Goal: Transaction & Acquisition: Download file/media

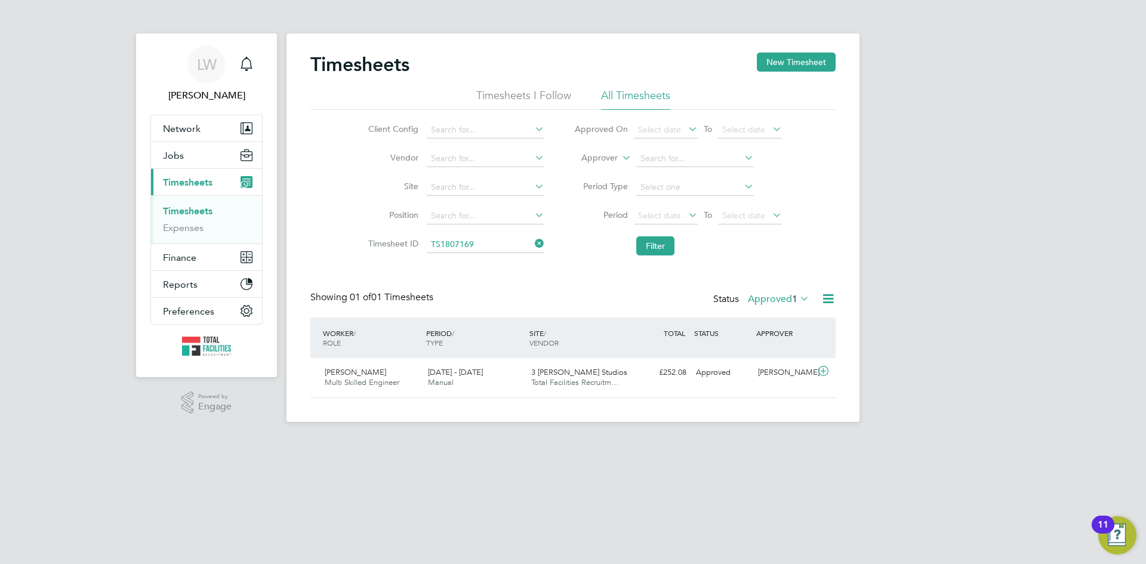
scroll to position [30, 104]
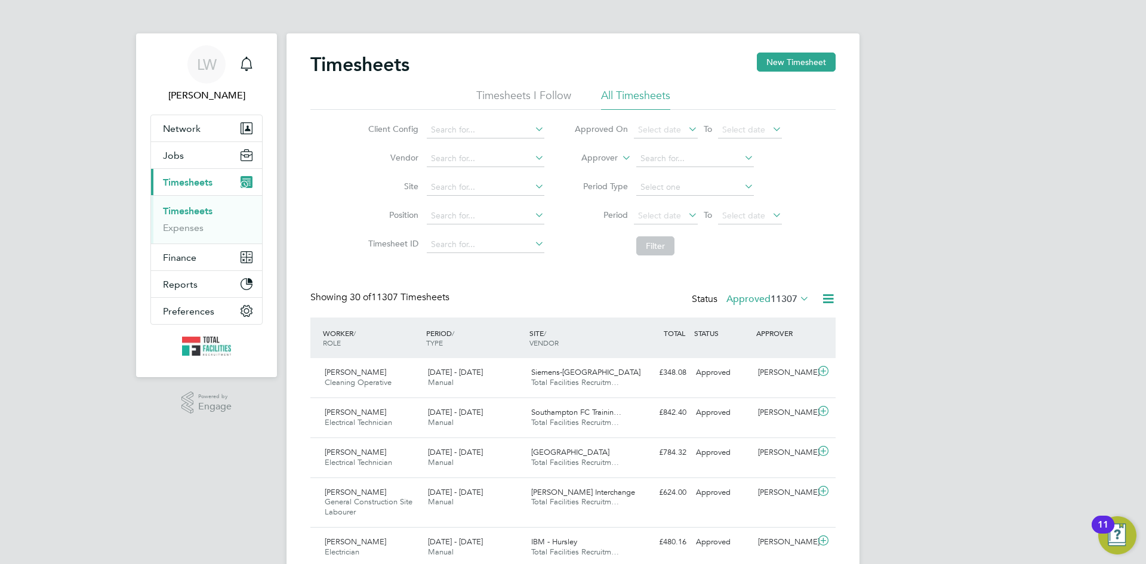
click at [795, 297] on span "11307" at bounding box center [783, 299] width 27 height 12
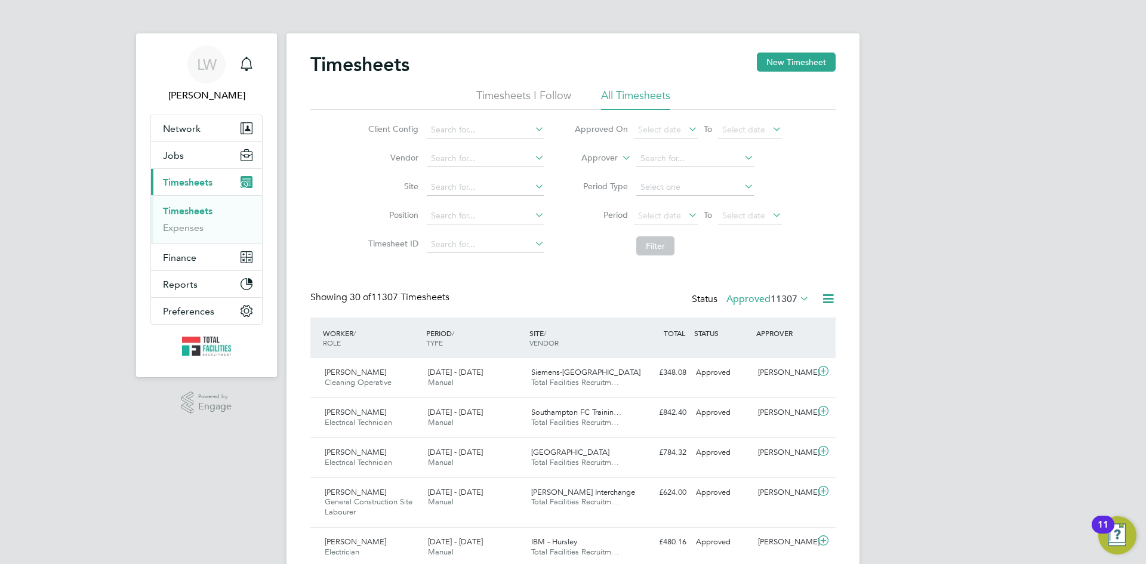
click at [831, 299] on icon at bounding box center [827, 298] width 15 height 15
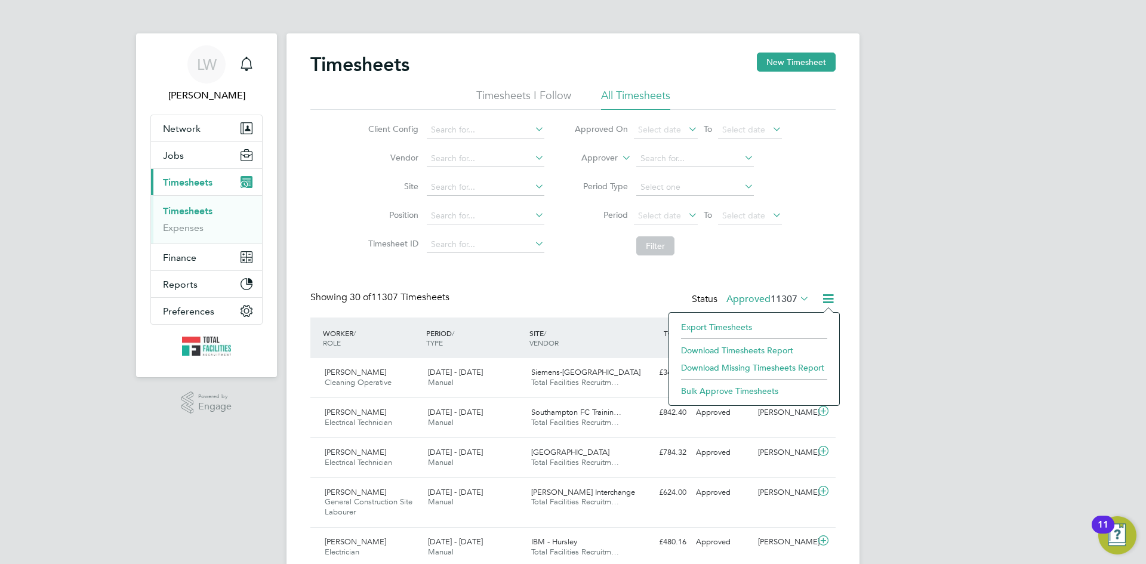
click at [736, 322] on li "Export Timesheets" at bounding box center [754, 327] width 158 height 17
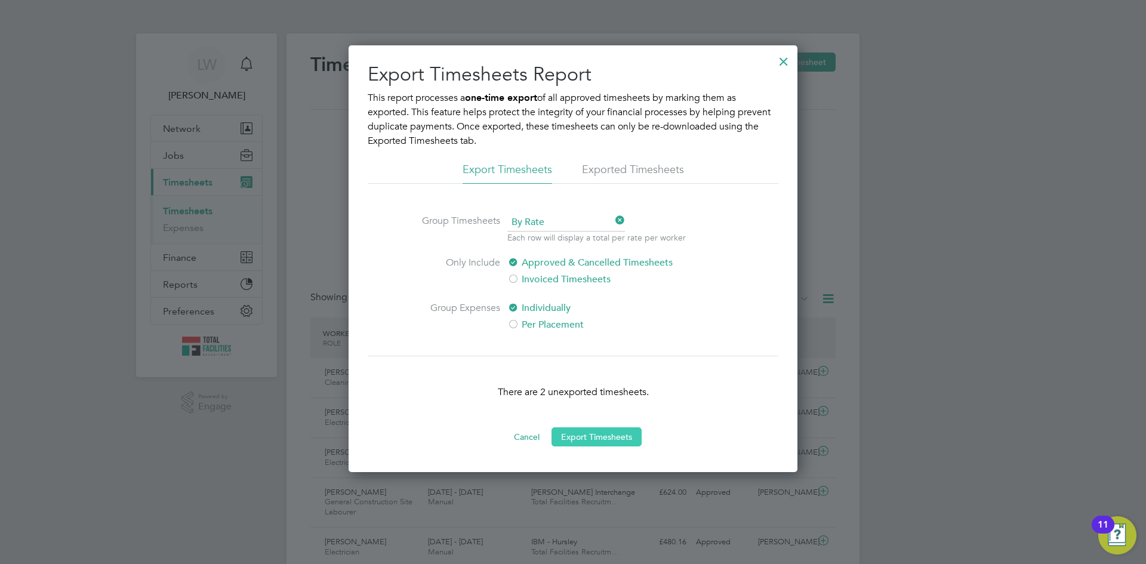
click at [613, 435] on button "Export Timesheets" at bounding box center [596, 436] width 90 height 19
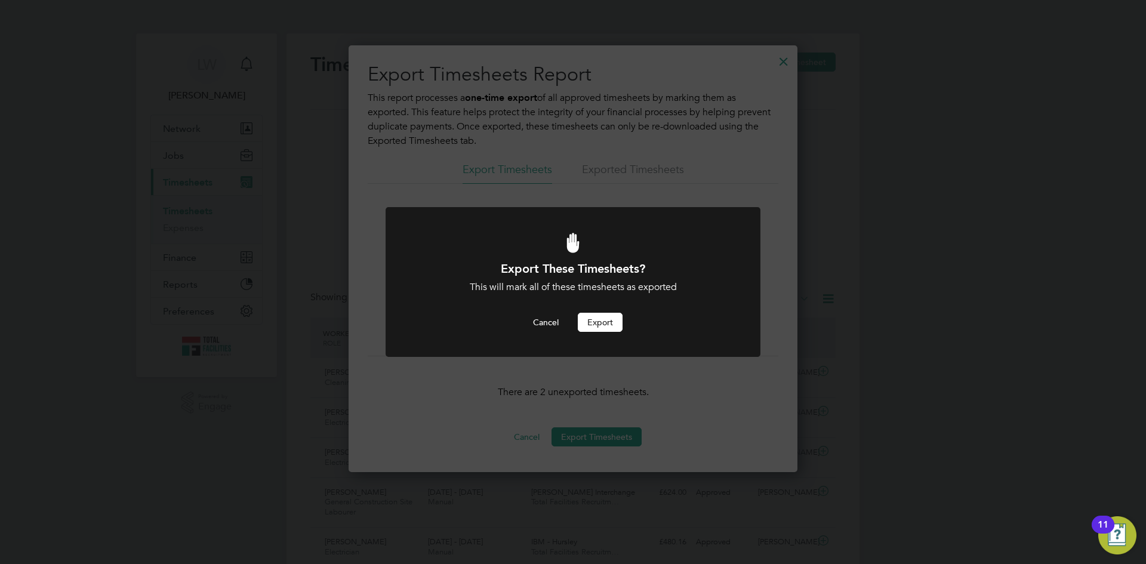
click at [612, 324] on button "Export" at bounding box center [600, 322] width 45 height 19
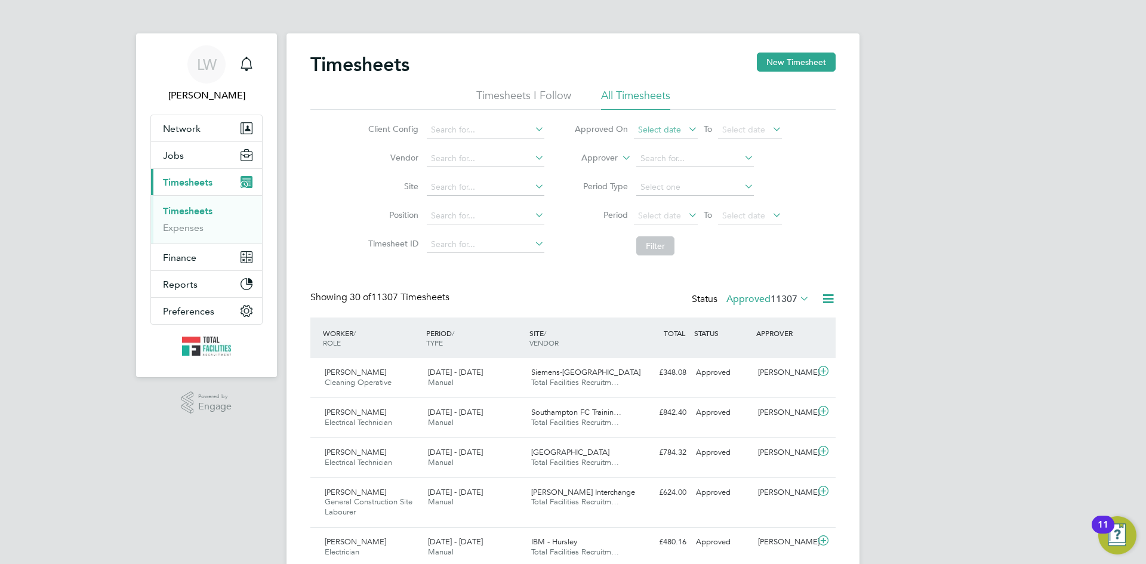
click at [656, 126] on span "Select date" at bounding box center [659, 129] width 43 height 11
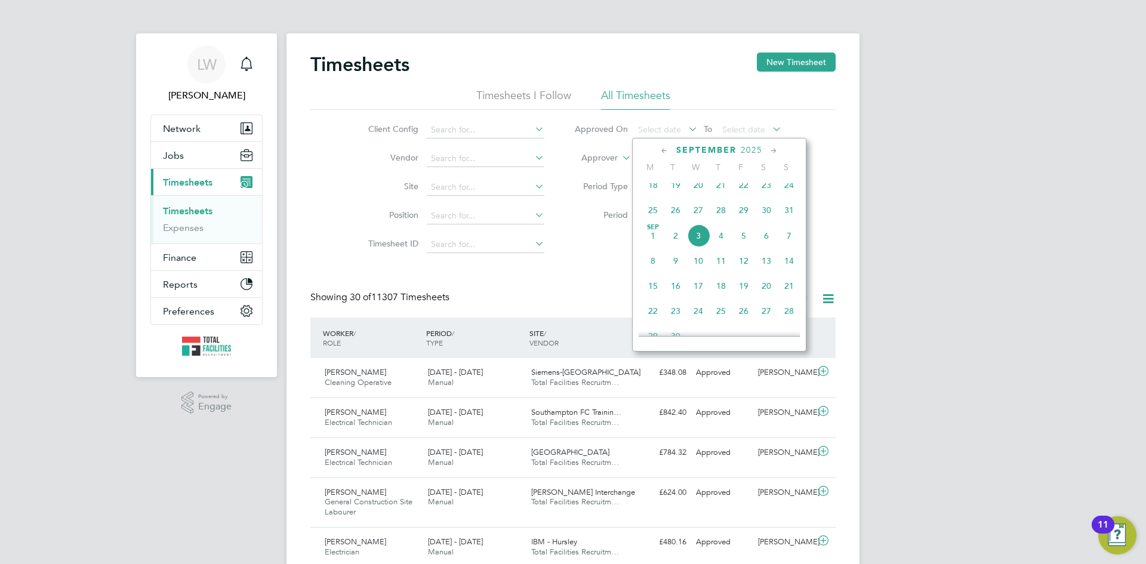
click at [701, 240] on span "3" at bounding box center [698, 235] width 23 height 23
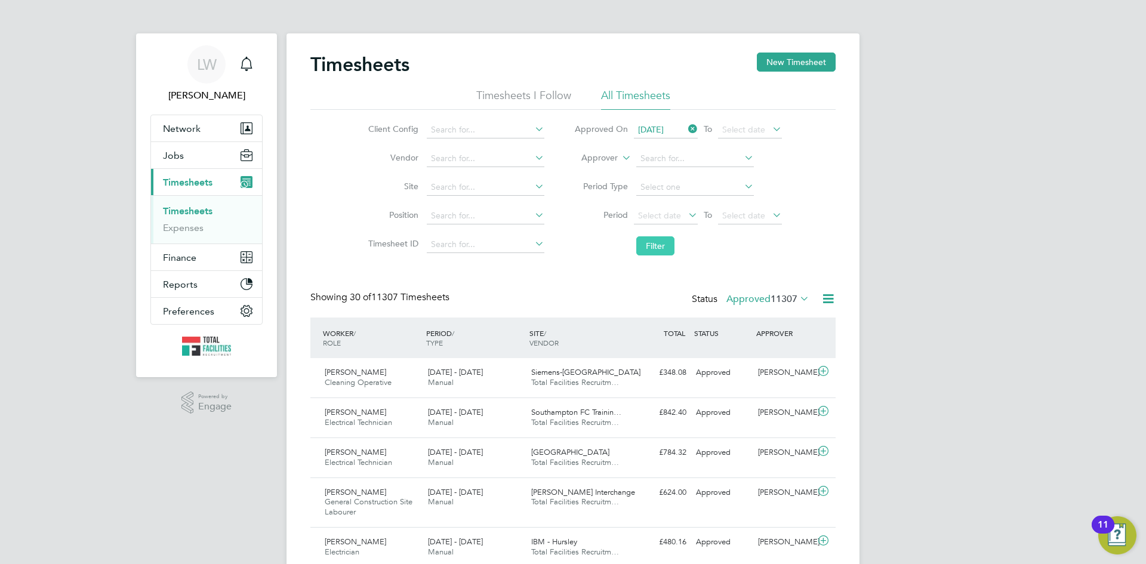
click at [659, 242] on button "Filter" at bounding box center [655, 245] width 38 height 19
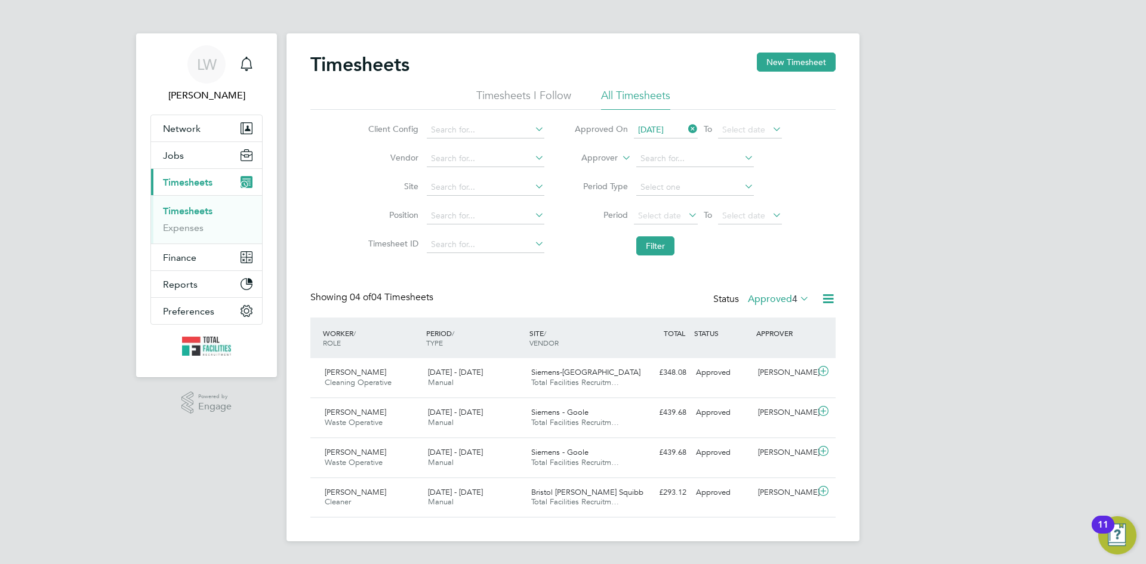
click at [827, 302] on icon at bounding box center [827, 298] width 15 height 15
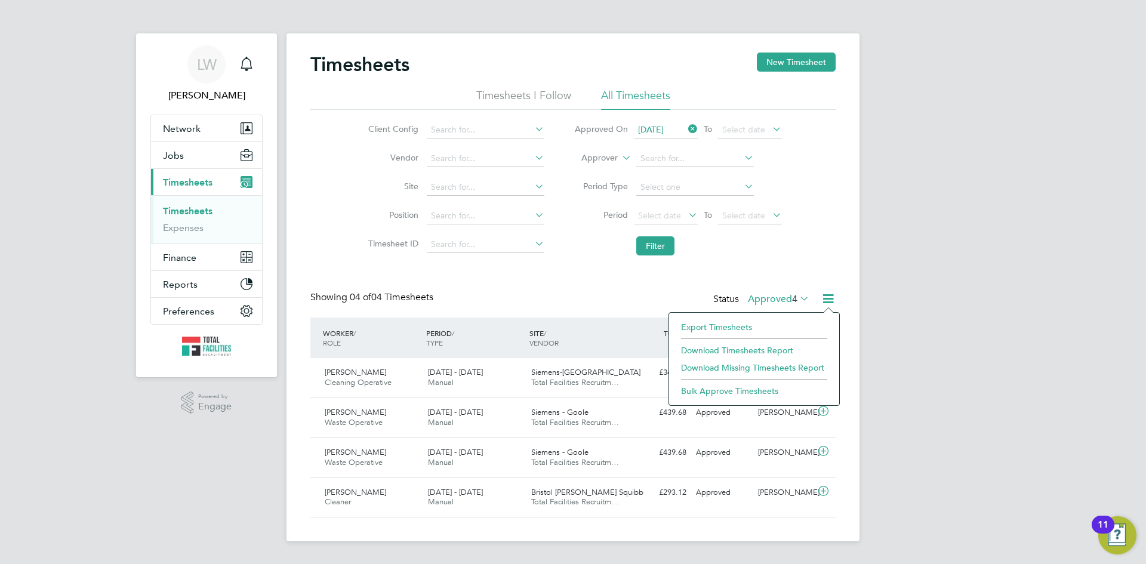
click at [729, 348] on li "Download Timesheets Report" at bounding box center [754, 350] width 158 height 17
